Goal: Task Accomplishment & Management: Manage account settings

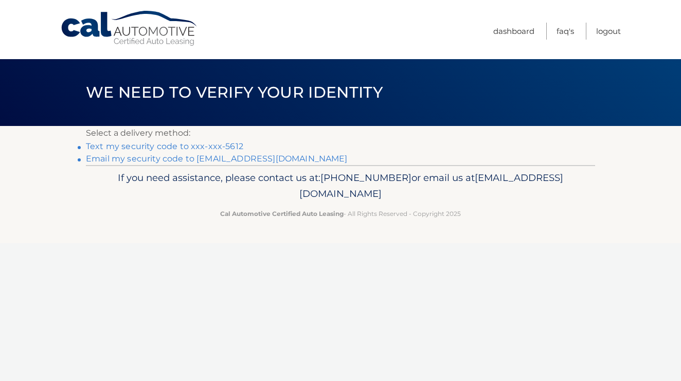
click at [165, 150] on link "Text my security code to xxx-xxx-5612" at bounding box center [164, 146] width 157 height 10
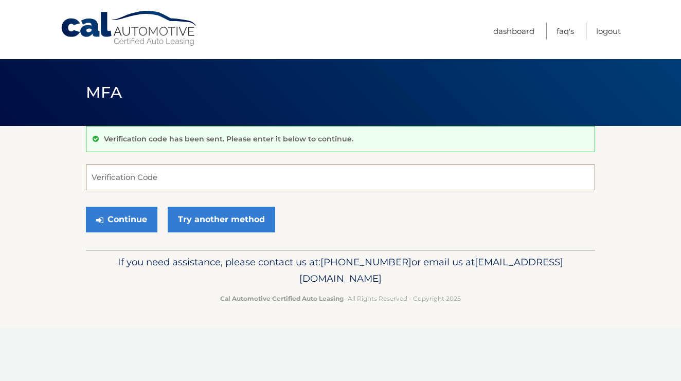
click at [143, 180] on input "Verification Code" at bounding box center [340, 178] width 509 height 26
type input "481546"
click at [121, 219] on button "Continue" at bounding box center [121, 220] width 71 height 26
click at [116, 217] on button "Continue" at bounding box center [121, 220] width 71 height 26
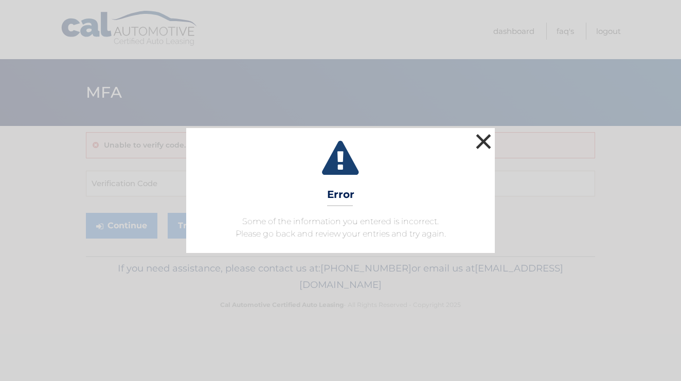
click at [476, 141] on button "×" at bounding box center [483, 141] width 21 height 21
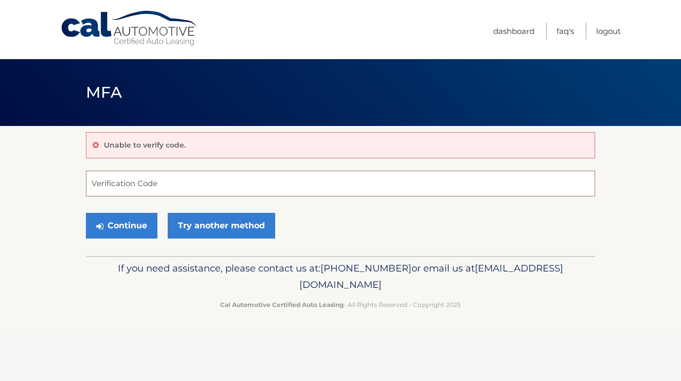
click at [155, 183] on input "Verification Code" at bounding box center [340, 184] width 509 height 26
type input "481546"
click at [110, 226] on button "Continue" at bounding box center [121, 226] width 71 height 26
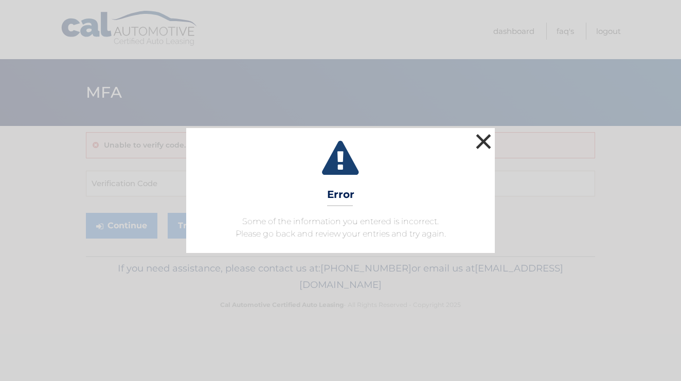
click at [481, 139] on button "×" at bounding box center [483, 141] width 21 height 21
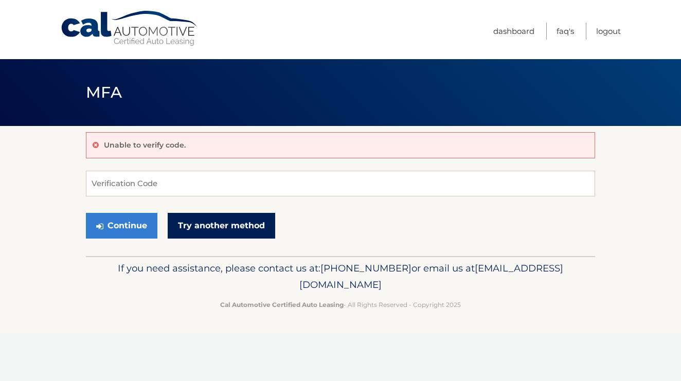
click at [214, 229] on link "Try another method" at bounding box center [222, 226] width 108 height 26
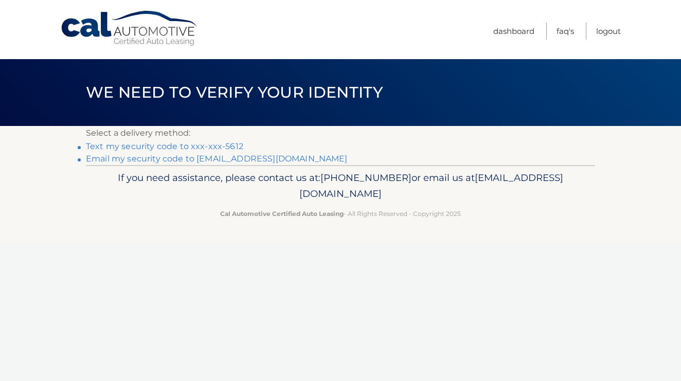
click at [145, 141] on link "Text my security code to xxx-xxx-5612" at bounding box center [164, 146] width 157 height 10
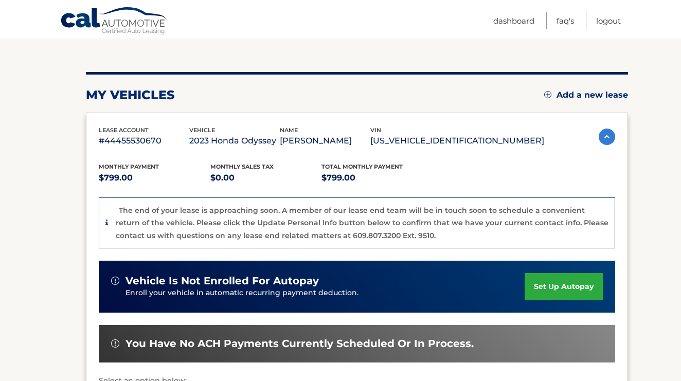
scroll to position [94, 0]
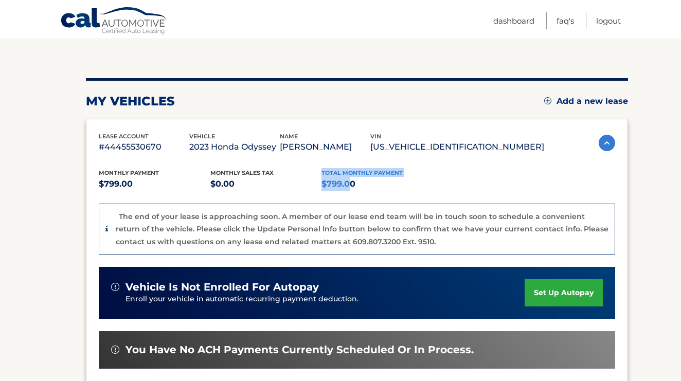
drag, startPoint x: 348, startPoint y: 181, endPoint x: 304, endPoint y: 176, distance: 43.9
click at [304, 176] on div "Monthly Payment $799.00 Monthly sales Tax $0.00 Total Monthly Payment $799.00" at bounding box center [321, 179] width 445 height 23
click at [610, 149] on img at bounding box center [607, 143] width 16 height 16
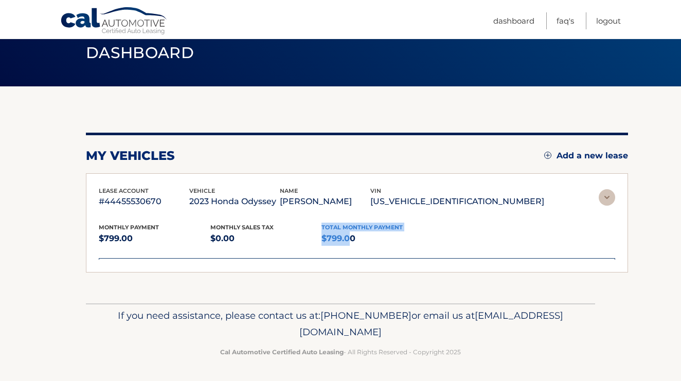
scroll to position [0, 0]
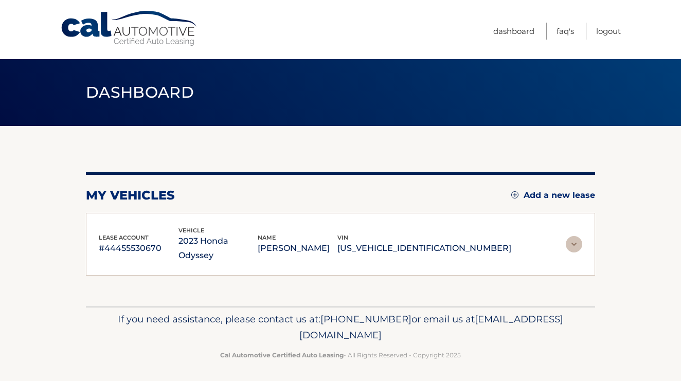
click at [572, 237] on img at bounding box center [574, 244] width 16 height 16
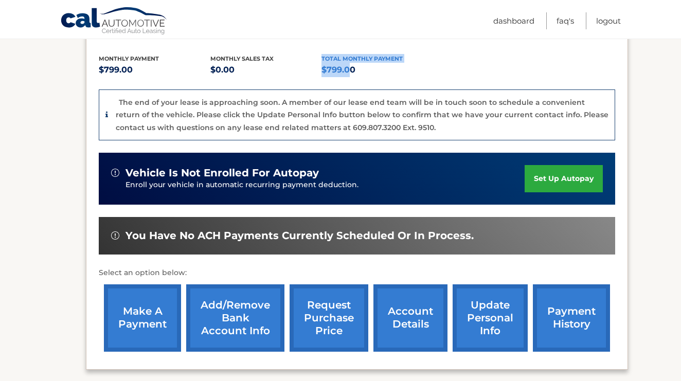
scroll to position [226, 0]
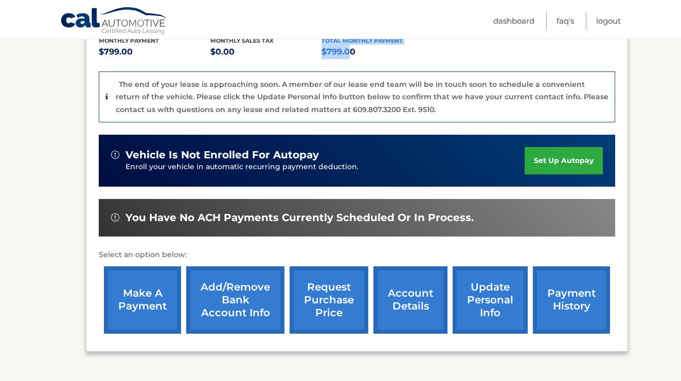
click at [563, 299] on link "payment history" at bounding box center [571, 299] width 77 height 67
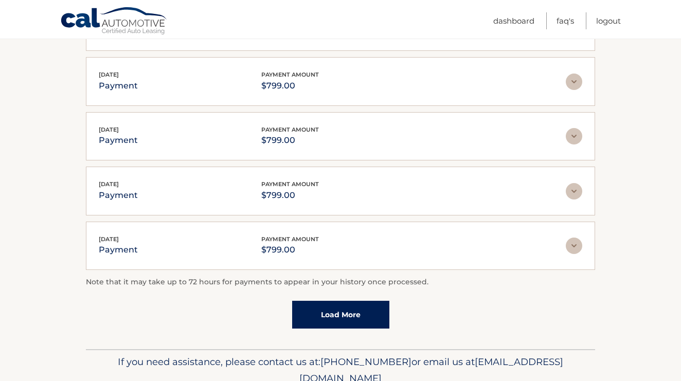
scroll to position [257, 0]
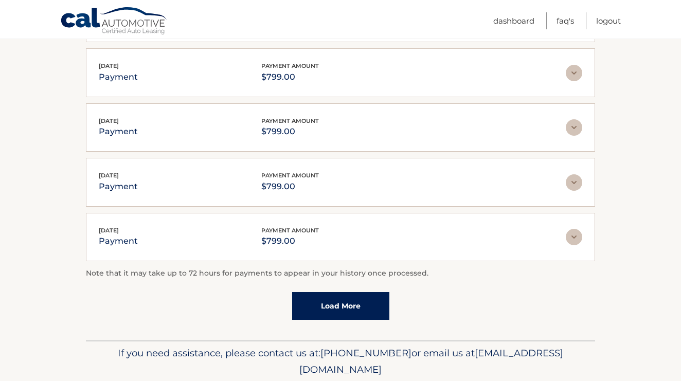
click at [343, 307] on link "Load More" at bounding box center [340, 306] width 97 height 28
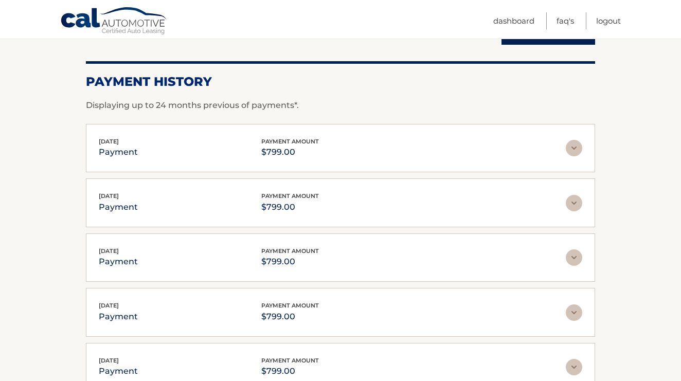
scroll to position [84, 0]
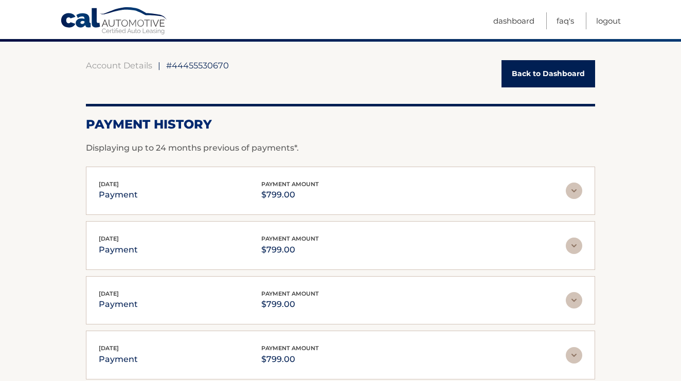
click at [533, 70] on link "Back to Dashboard" at bounding box center [549, 73] width 94 height 27
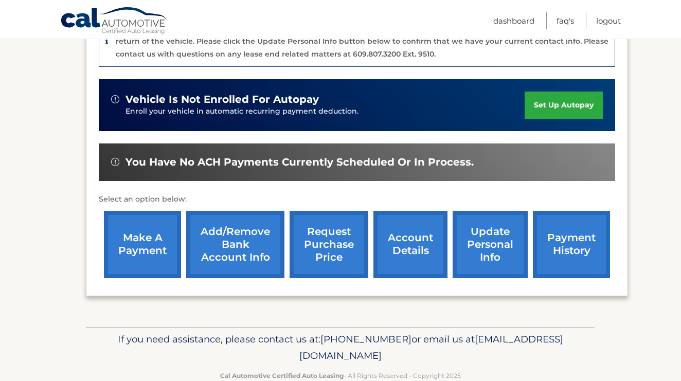
scroll to position [291, 0]
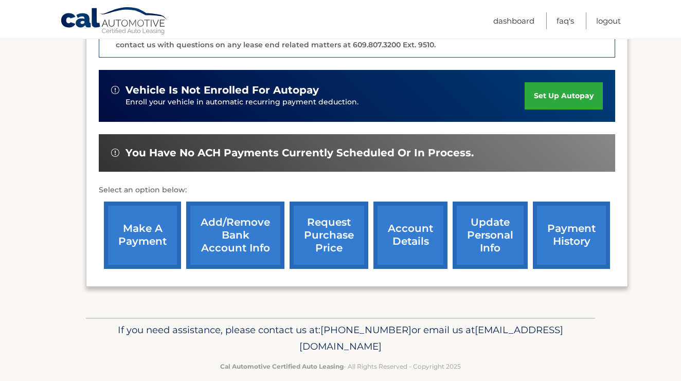
click at [420, 248] on link "account details" at bounding box center [410, 235] width 74 height 67
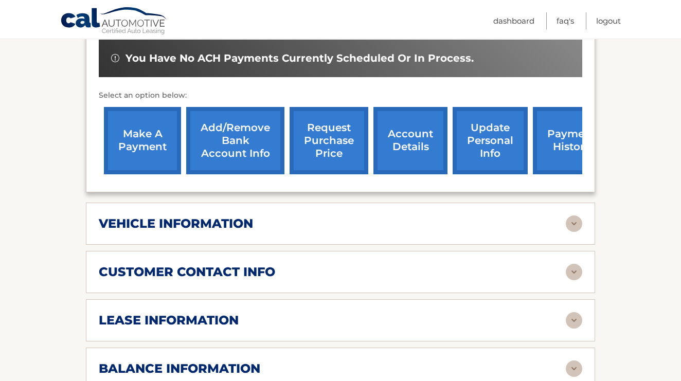
scroll to position [432, 0]
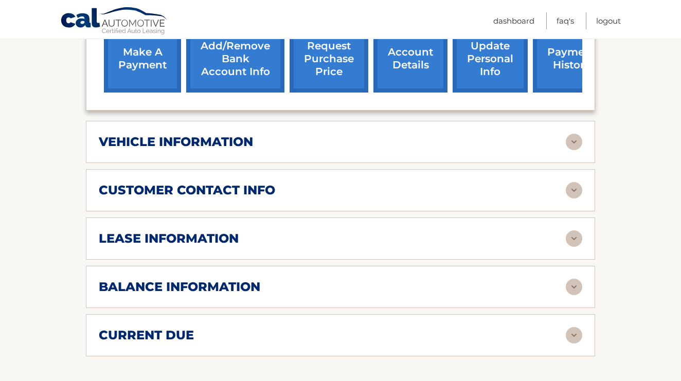
click at [234, 231] on h2 "lease information" at bounding box center [169, 238] width 140 height 15
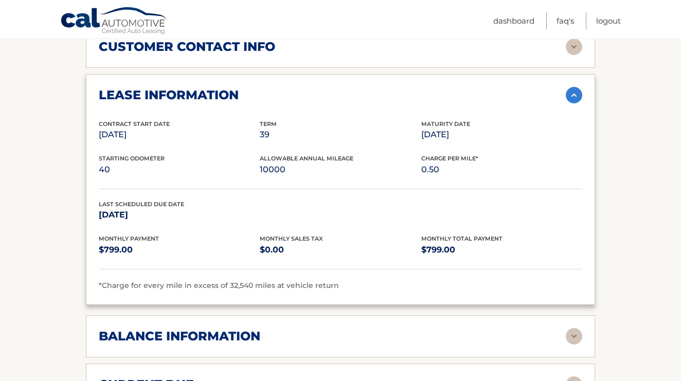
scroll to position [579, 0]
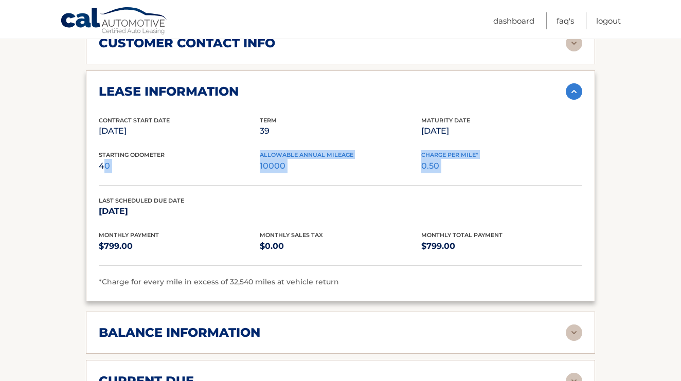
drag, startPoint x: 104, startPoint y: 150, endPoint x: 150, endPoint y: 170, distance: 49.7
click at [150, 170] on div "Contract Start Date [DATE] Term 39 Maturity Date [DATE] Starting Odometer 40 Al…" at bounding box center [341, 202] width 484 height 173
click at [150, 169] on div "Contract Start Date [DATE] Term 39 Maturity Date [DATE] Starting Odometer 40 Al…" at bounding box center [341, 202] width 484 height 173
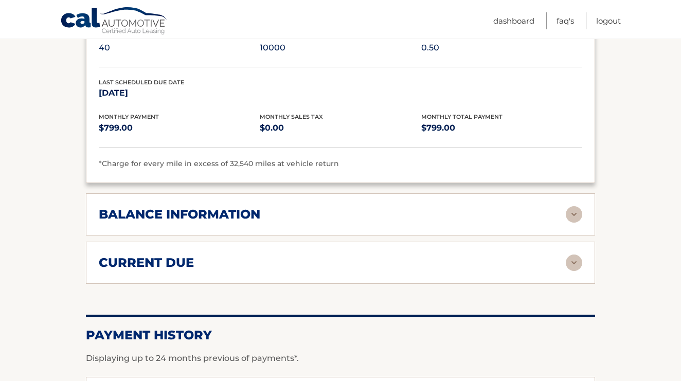
scroll to position [723, 0]
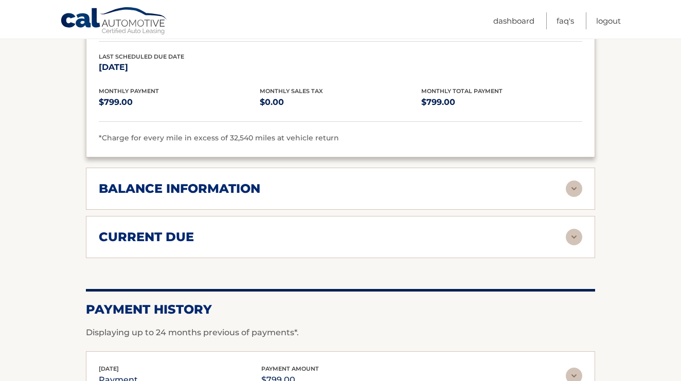
click at [202, 181] on div "balance information" at bounding box center [341, 189] width 484 height 16
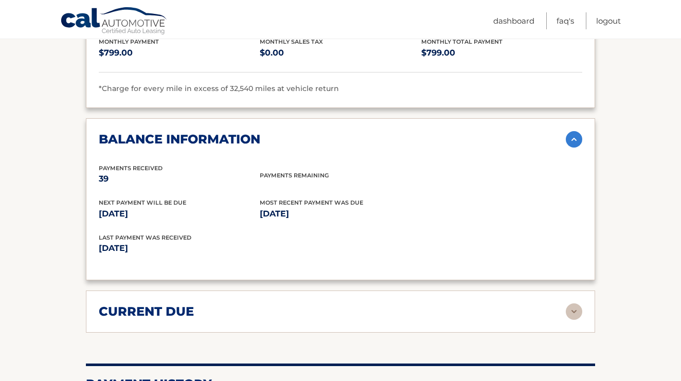
scroll to position [773, 0]
drag, startPoint x: 150, startPoint y: 234, endPoint x: 96, endPoint y: 232, distance: 53.5
click at [96, 232] on div "balance information Payments Received 39 Payments Remaining Next Payment will b…" at bounding box center [340, 199] width 509 height 163
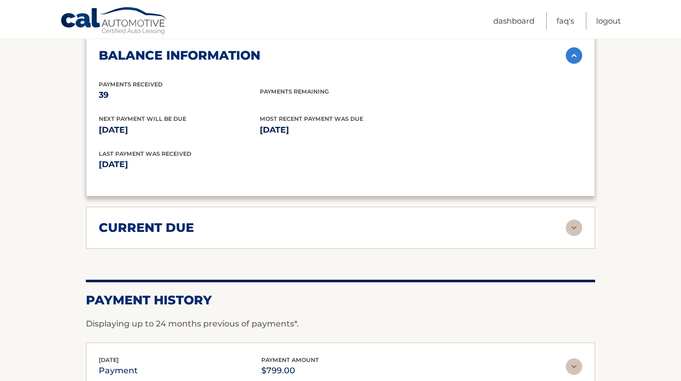
scroll to position [881, 0]
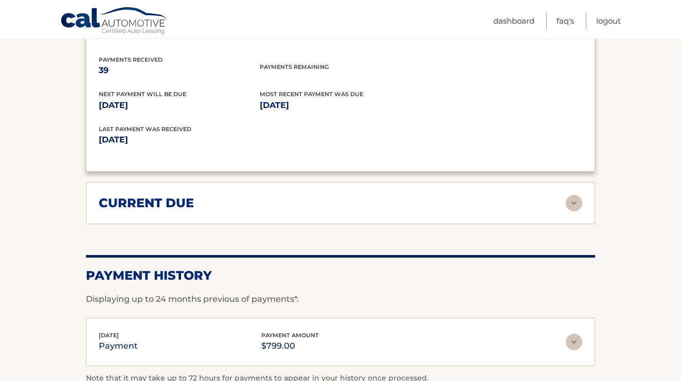
click at [148, 195] on h2 "current due" at bounding box center [146, 202] width 95 height 15
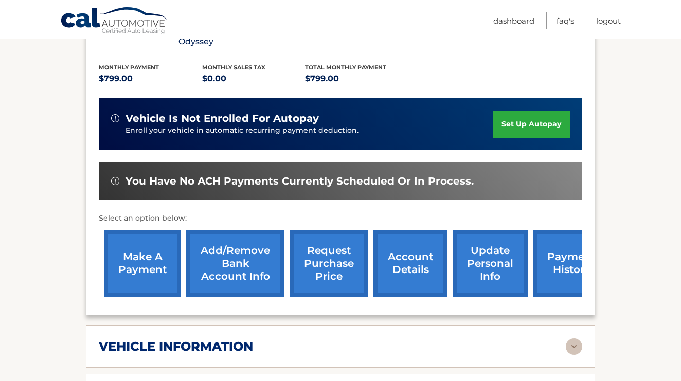
scroll to position [206, 0]
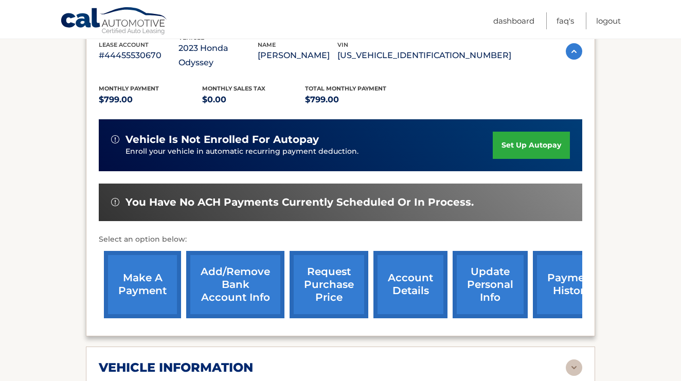
click at [327, 269] on link "request purchase price" at bounding box center [329, 284] width 79 height 67
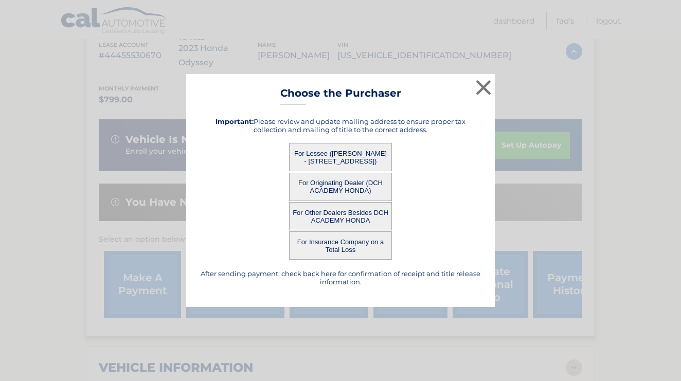
click at [319, 153] on button "For Lessee ([PERSON_NAME] - [STREET_ADDRESS])" at bounding box center [340, 157] width 103 height 28
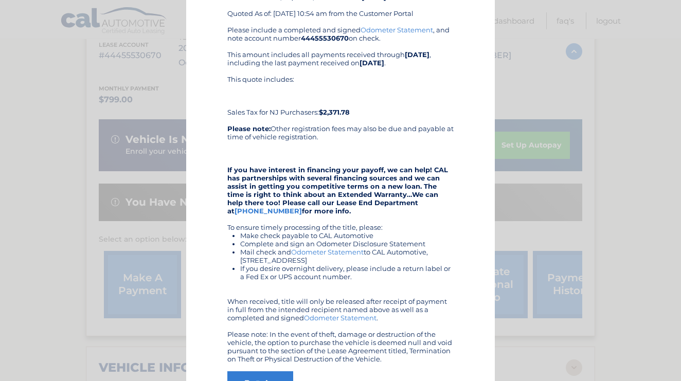
scroll to position [71, 0]
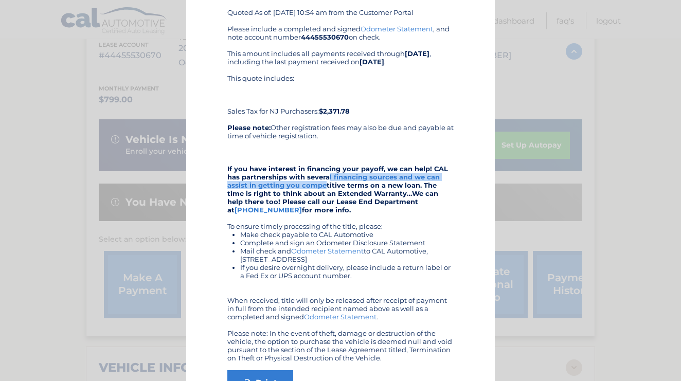
click at [326, 182] on strong "If you have interest in financing your payoff, we can help! CAL has partnership…" at bounding box center [337, 189] width 221 height 49
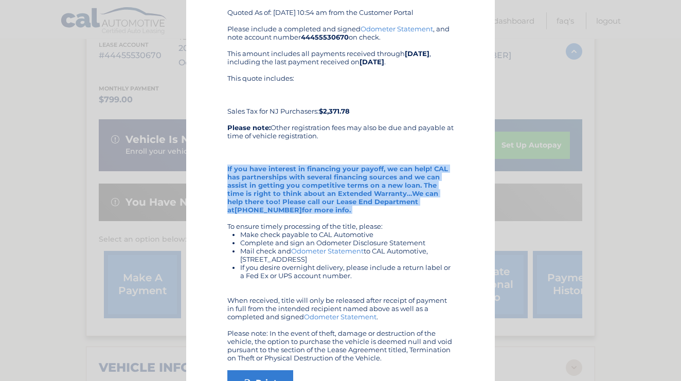
click at [326, 182] on strong "If you have interest in financing your payoff, we can help! CAL has partnership…" at bounding box center [337, 189] width 221 height 49
click at [315, 182] on strong "If you have interest in financing your payoff, we can help! CAL has partnership…" at bounding box center [337, 189] width 221 height 49
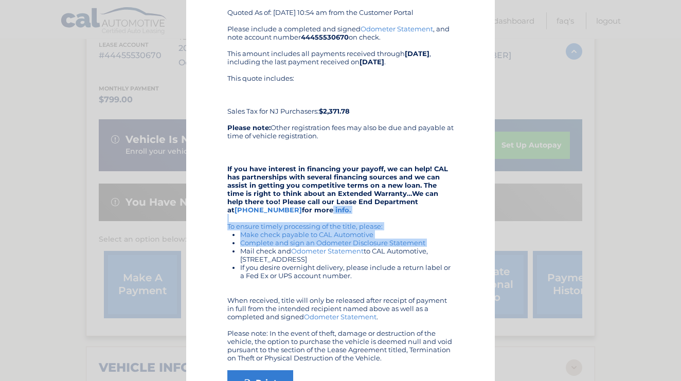
drag, startPoint x: 272, startPoint y: 212, endPoint x: 239, endPoint y: 247, distance: 48.0
click at [239, 247] on div "Please include a completed and signed Odometer Statement , and note account num…" at bounding box center [340, 193] width 226 height 337
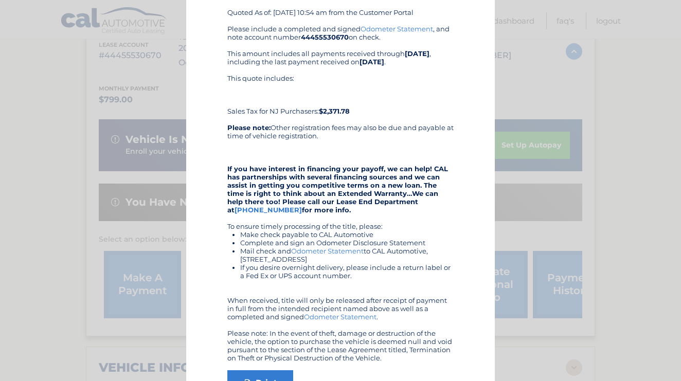
click at [239, 247] on ul "Make check payable to CAL Automotive Complete and sign an Odometer Disclosure S…" at bounding box center [340, 254] width 226 height 49
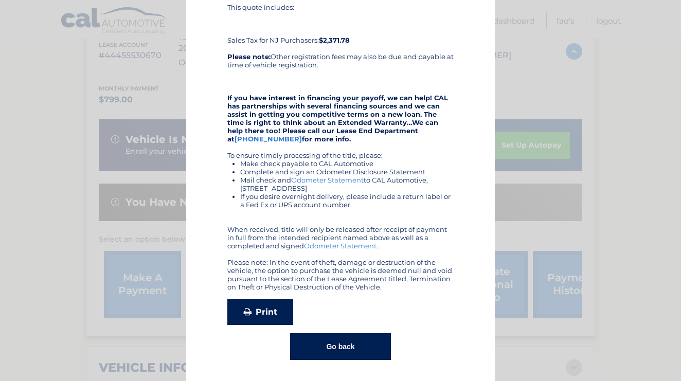
scroll to position [141, 0]
click at [260, 311] on link "Print" at bounding box center [260, 313] width 66 height 26
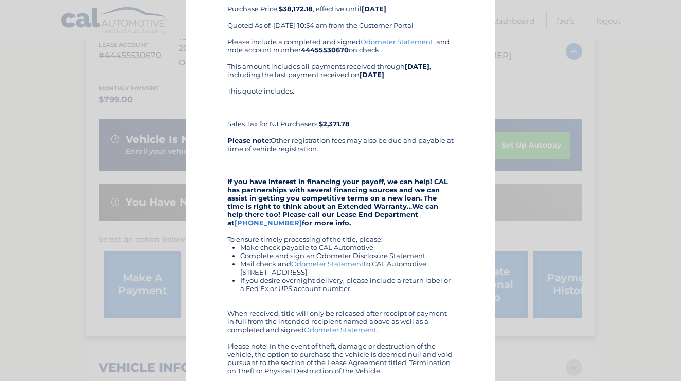
scroll to position [57, 0]
